Goal: Book appointment/travel/reservation

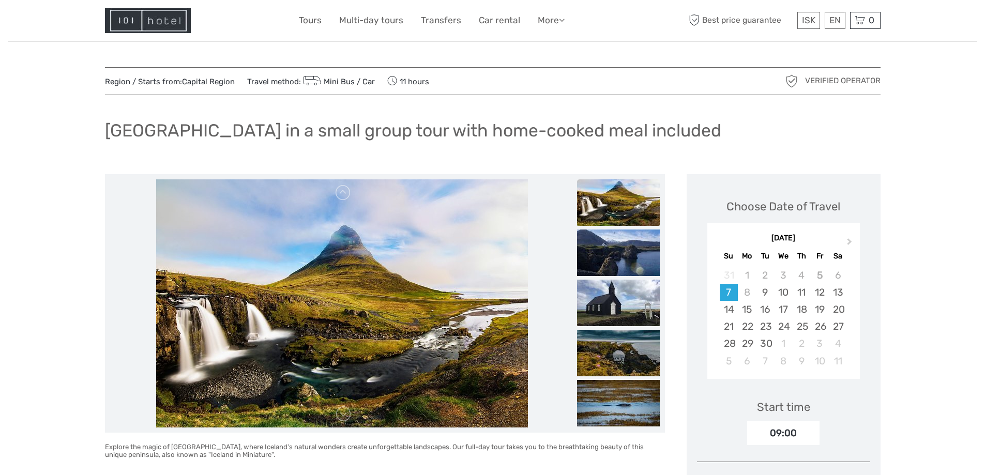
click at [174, 22] on img at bounding box center [148, 20] width 86 height 25
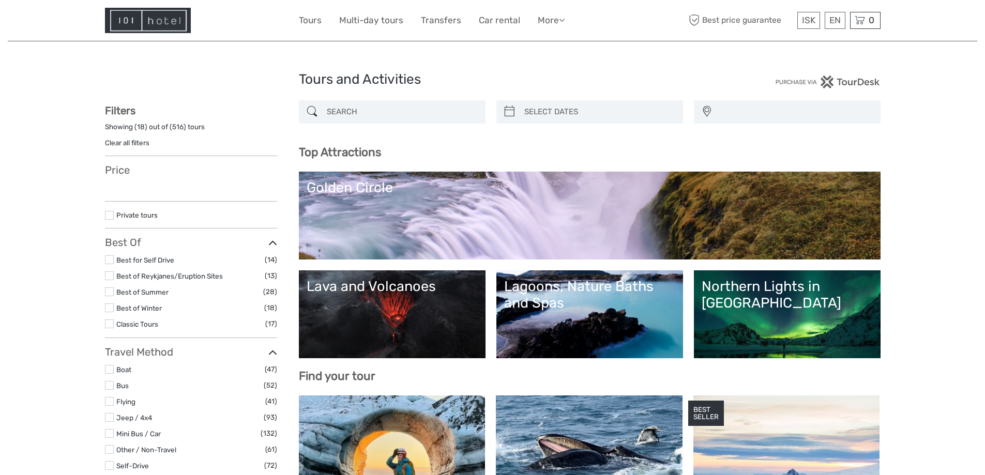
select select
click at [410, 116] on input "search" at bounding box center [402, 112] width 158 height 18
select select
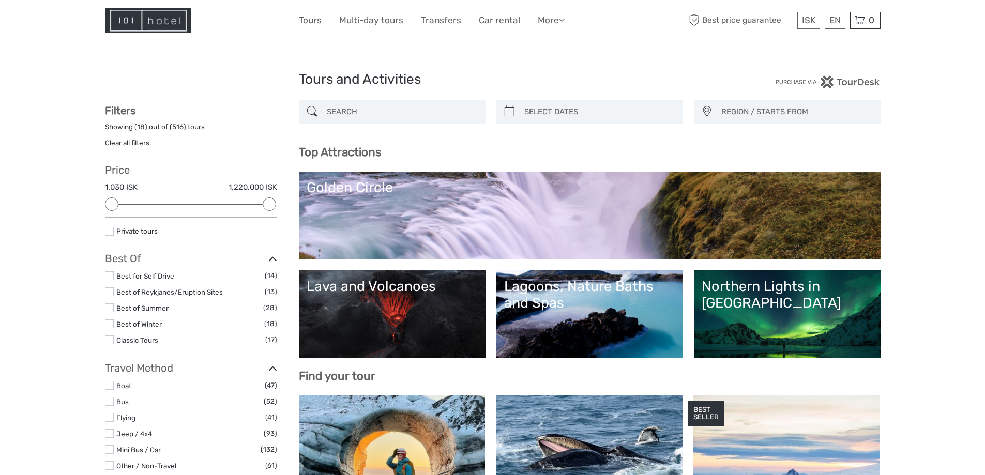
click at [397, 300] on link "Lava and Volcanoes" at bounding box center [391, 314] width 171 height 72
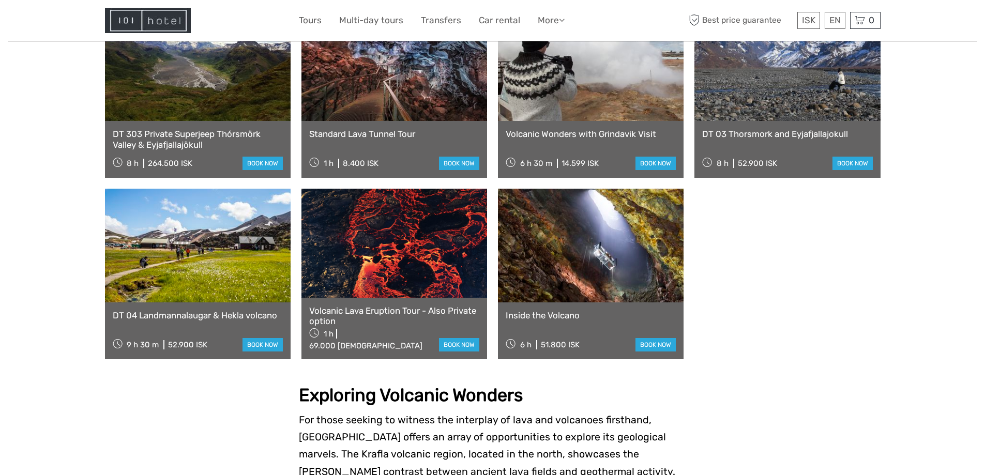
scroll to position [672, 0]
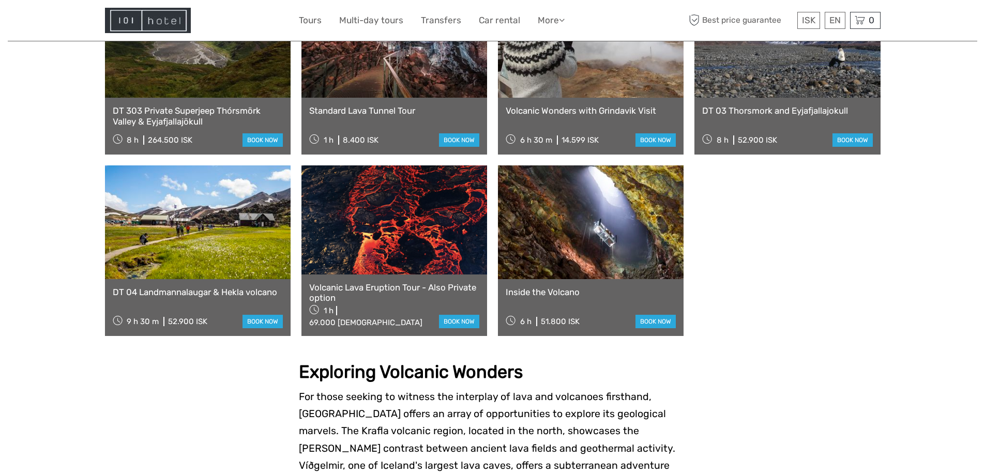
click at [358, 282] on link "Volcanic Lava Eruption Tour - Also Private option" at bounding box center [394, 292] width 170 height 21
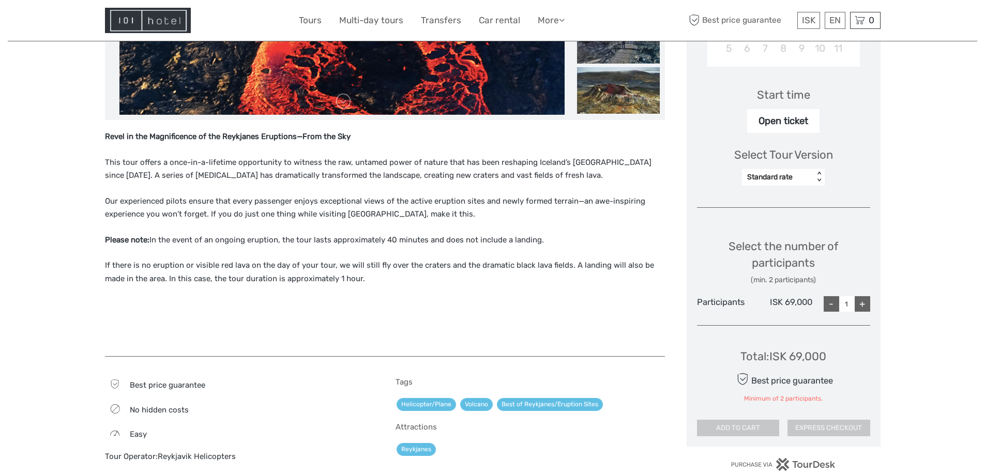
scroll to position [103, 0]
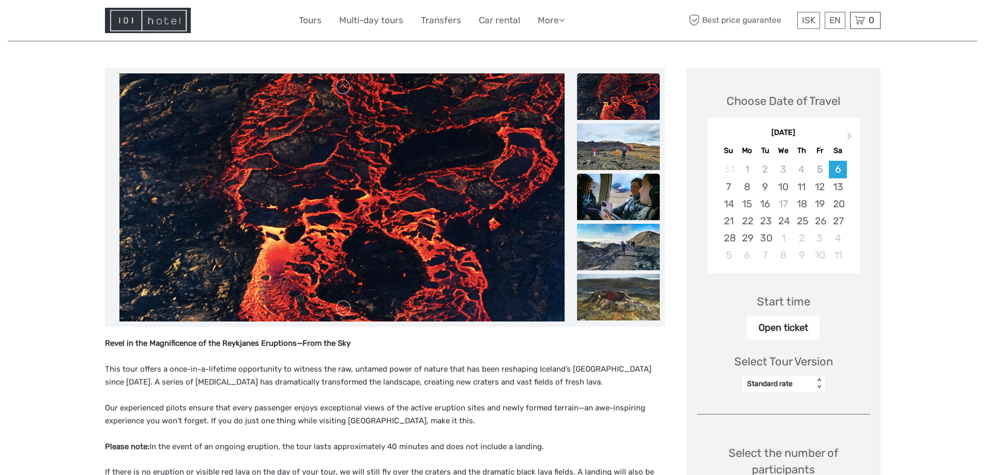
click at [626, 208] on img at bounding box center [618, 197] width 83 height 47
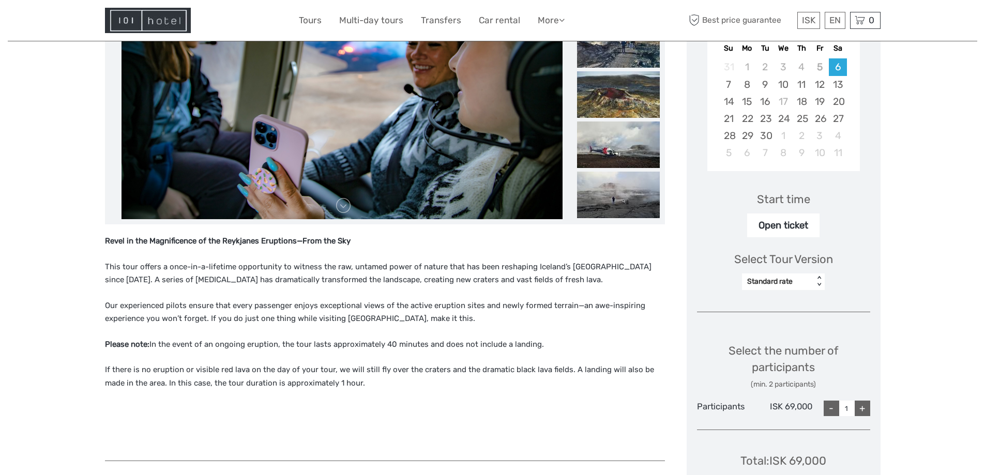
scroll to position [258, 0]
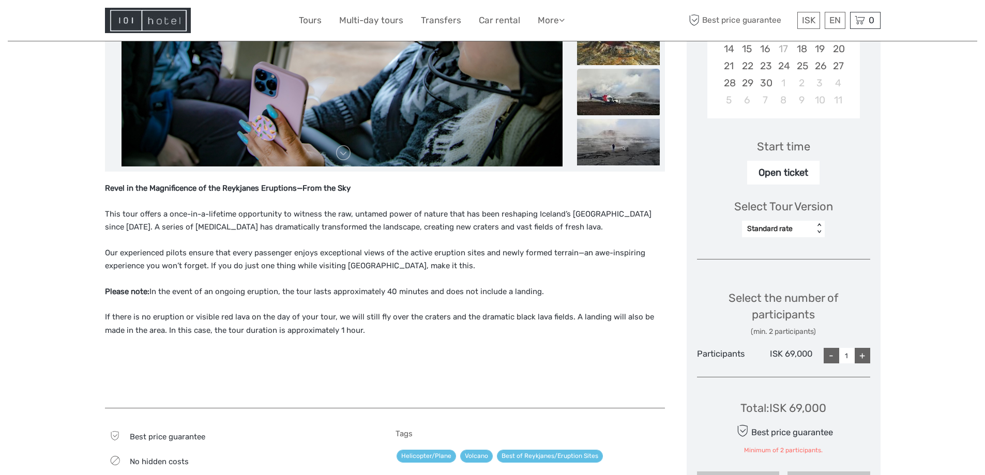
click at [612, 101] on img at bounding box center [618, 92] width 83 height 47
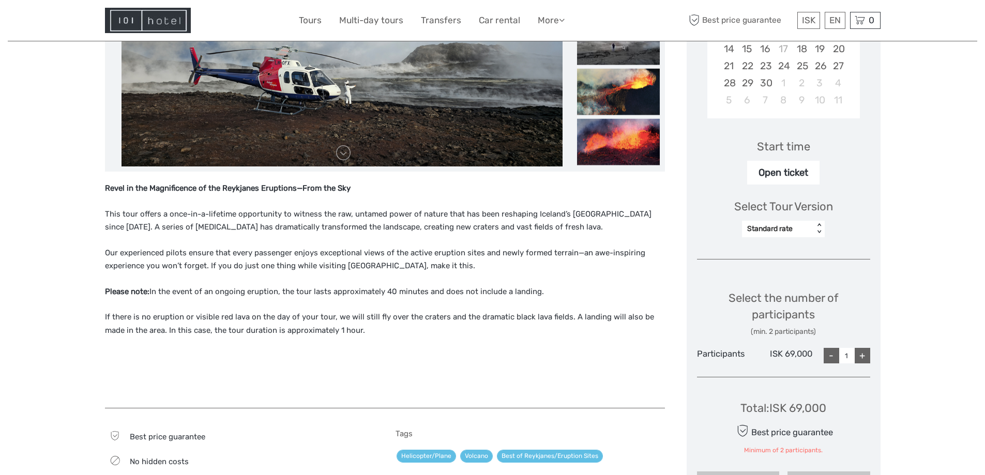
click at [611, 141] on img at bounding box center [618, 142] width 83 height 47
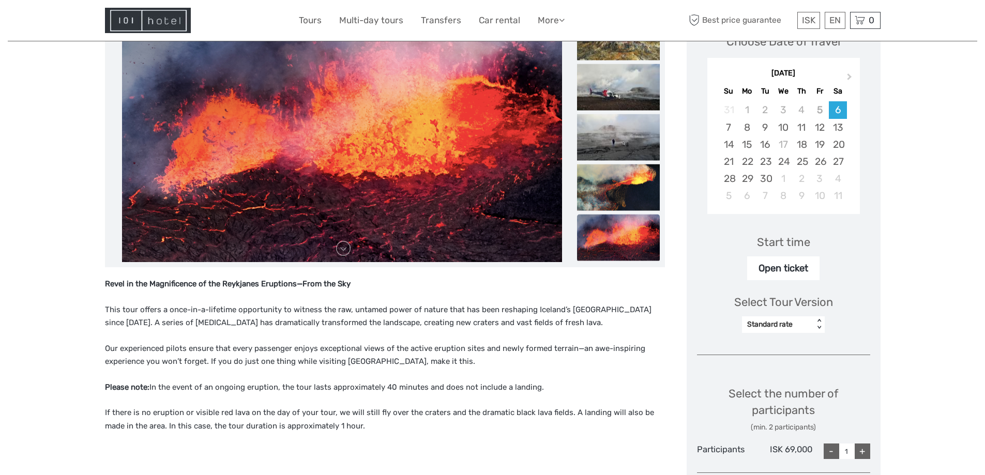
scroll to position [52, 0]
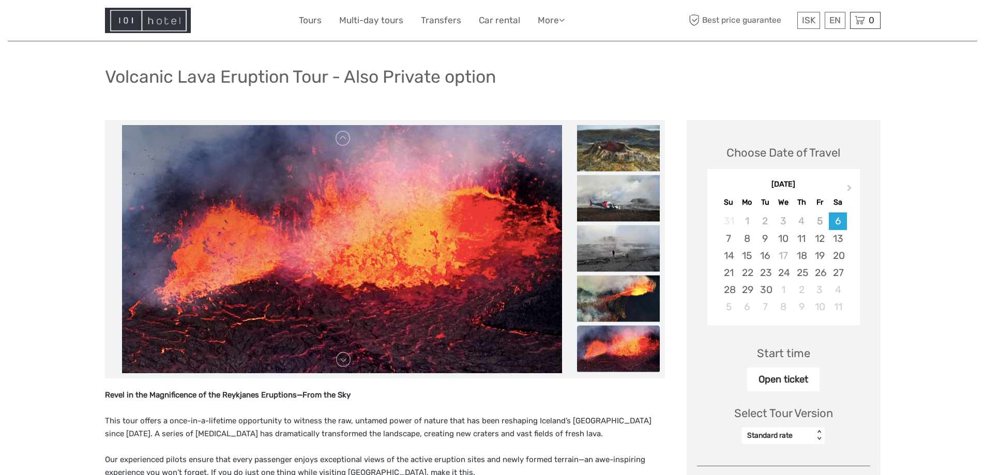
click at [55, 231] on div "Region / Starts from: Capital Region Travel method: Flying Category: Lava and V…" at bounding box center [492, 422] width 969 height 949
click at [227, 81] on h1 "Volcanic Lava Eruption Tour - Also Private option" at bounding box center [300, 76] width 391 height 21
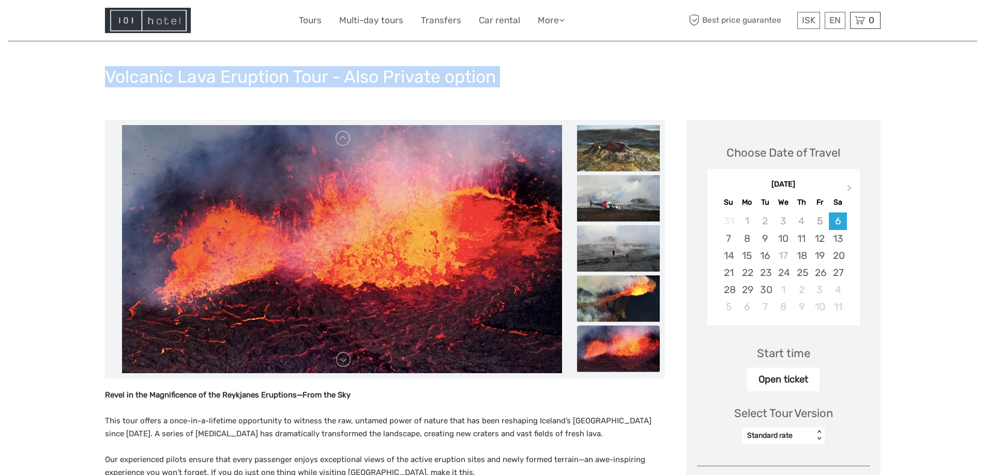
click at [227, 81] on h1 "Volcanic Lava Eruption Tour - Also Private option" at bounding box center [300, 76] width 391 height 21
click at [175, 71] on h1 "Volcanic Lava Eruption Tour - Also Private option" at bounding box center [300, 76] width 391 height 21
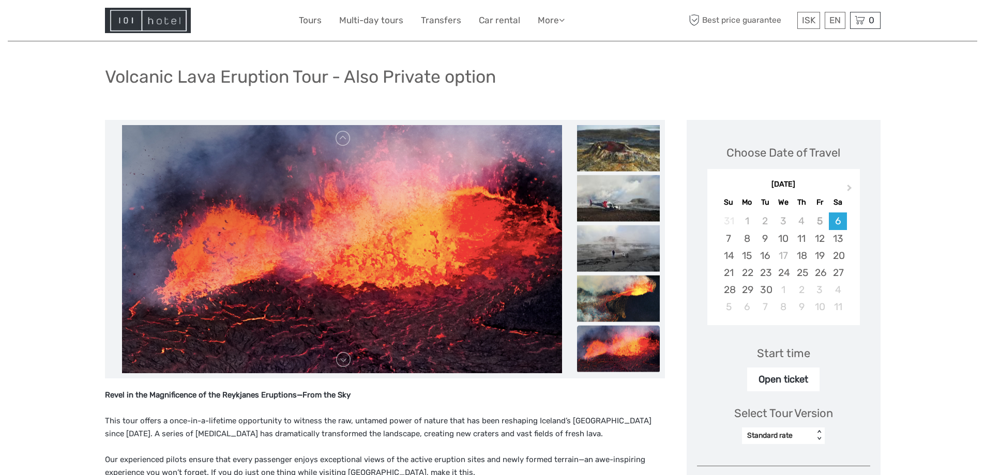
click at [139, 22] on img at bounding box center [148, 20] width 86 height 25
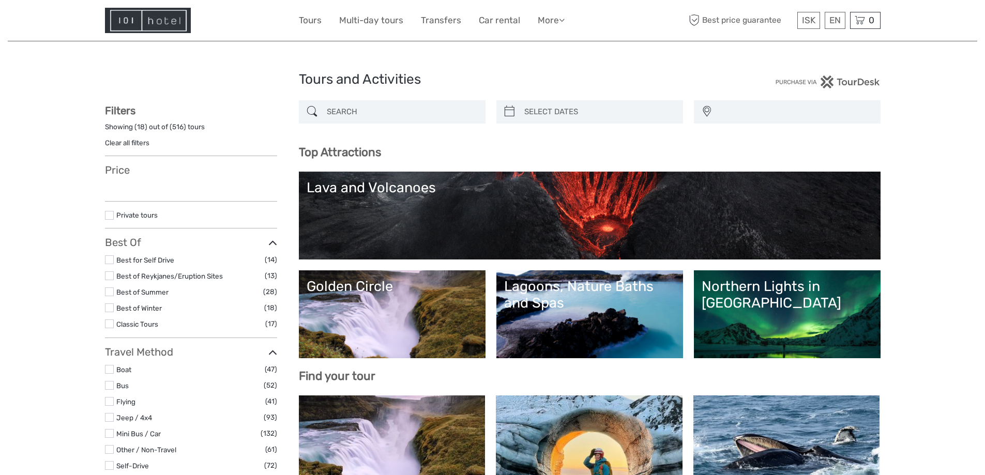
select select
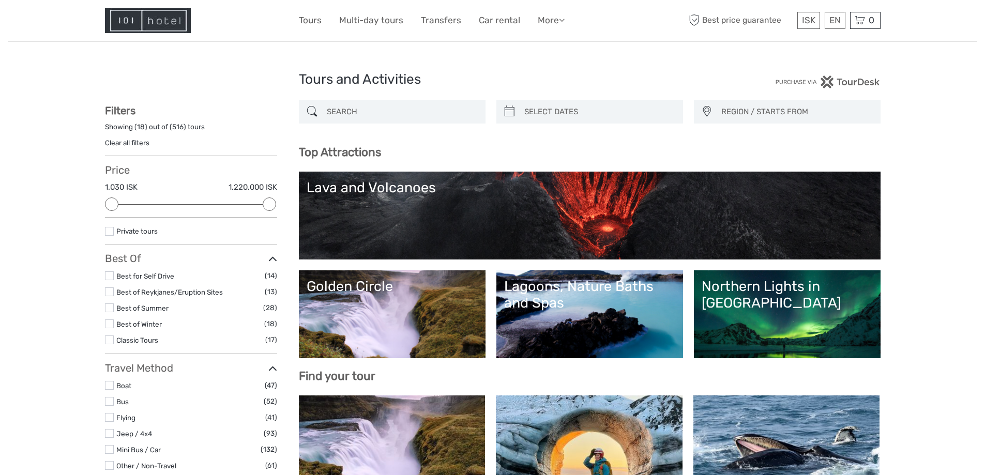
click at [409, 209] on link "Lava and Volcanoes" at bounding box center [589, 215] width 566 height 72
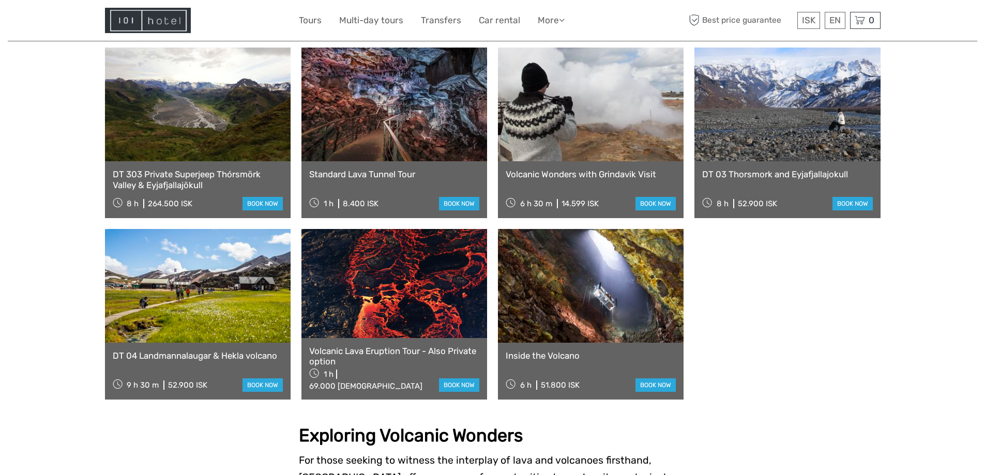
scroll to position [620, 0]
